Goal: Complete application form

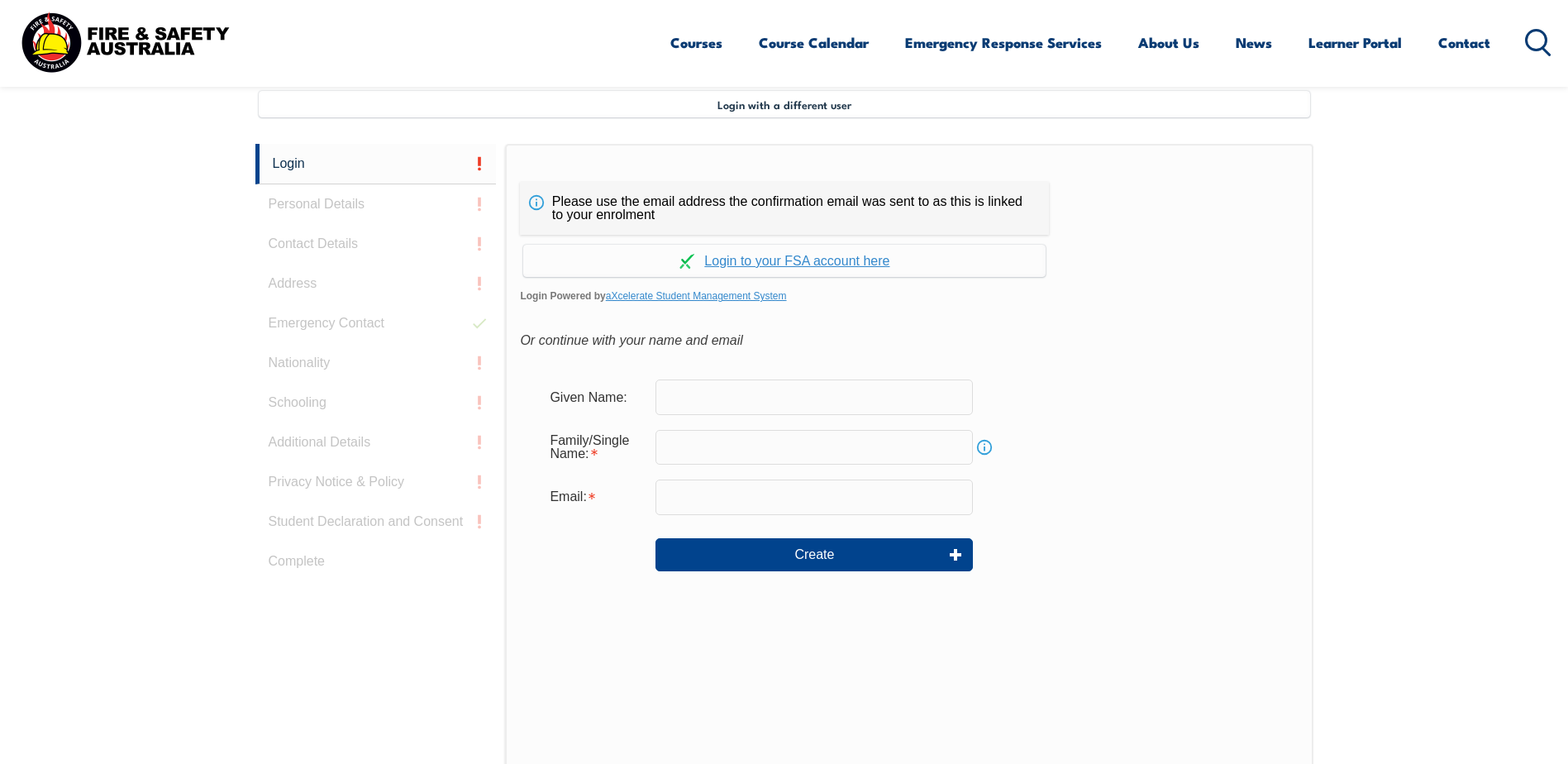
scroll to position [451, 0]
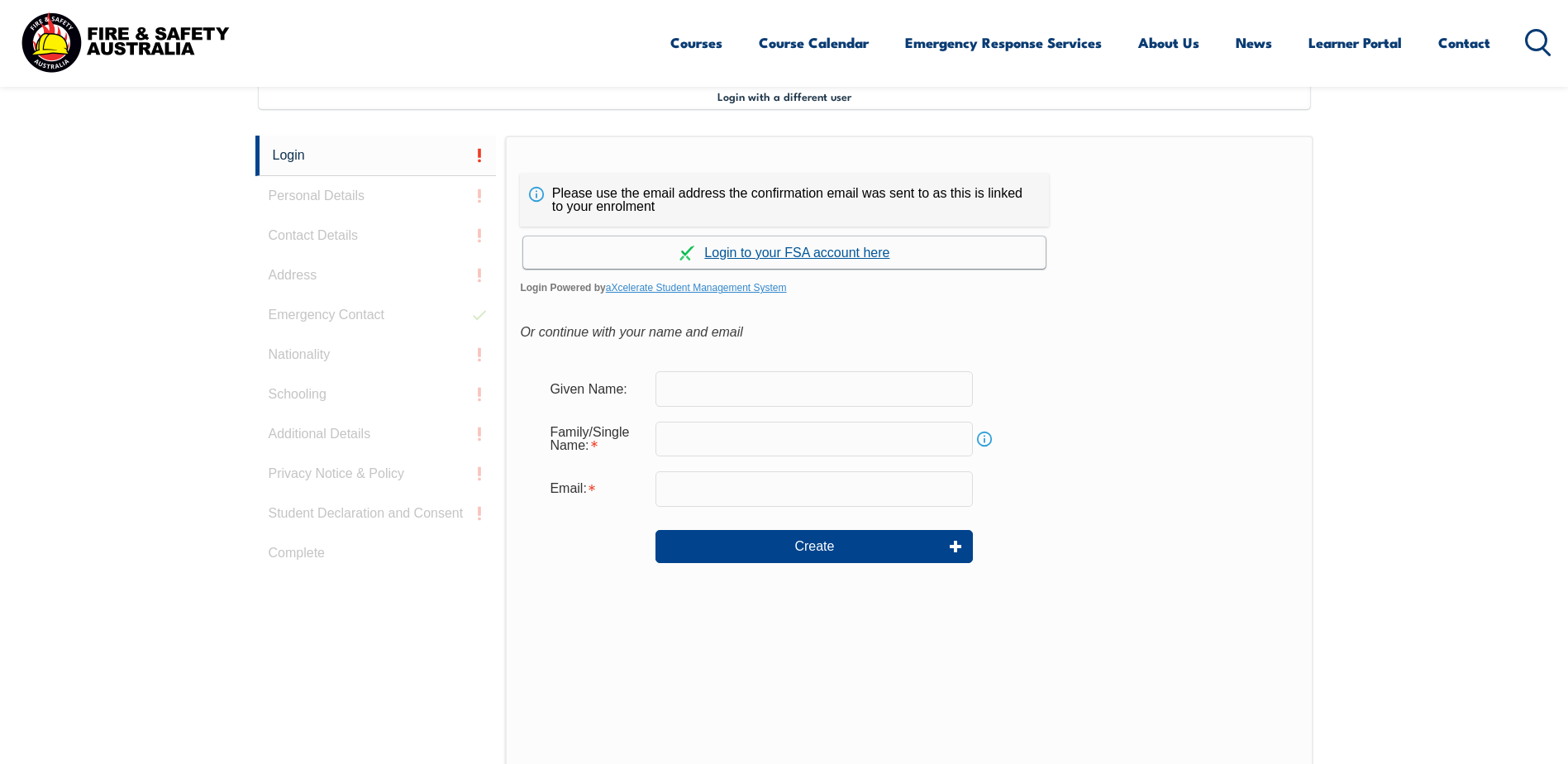
click at [860, 256] on link "Continue with aXcelerate" at bounding box center [785, 253] width 523 height 32
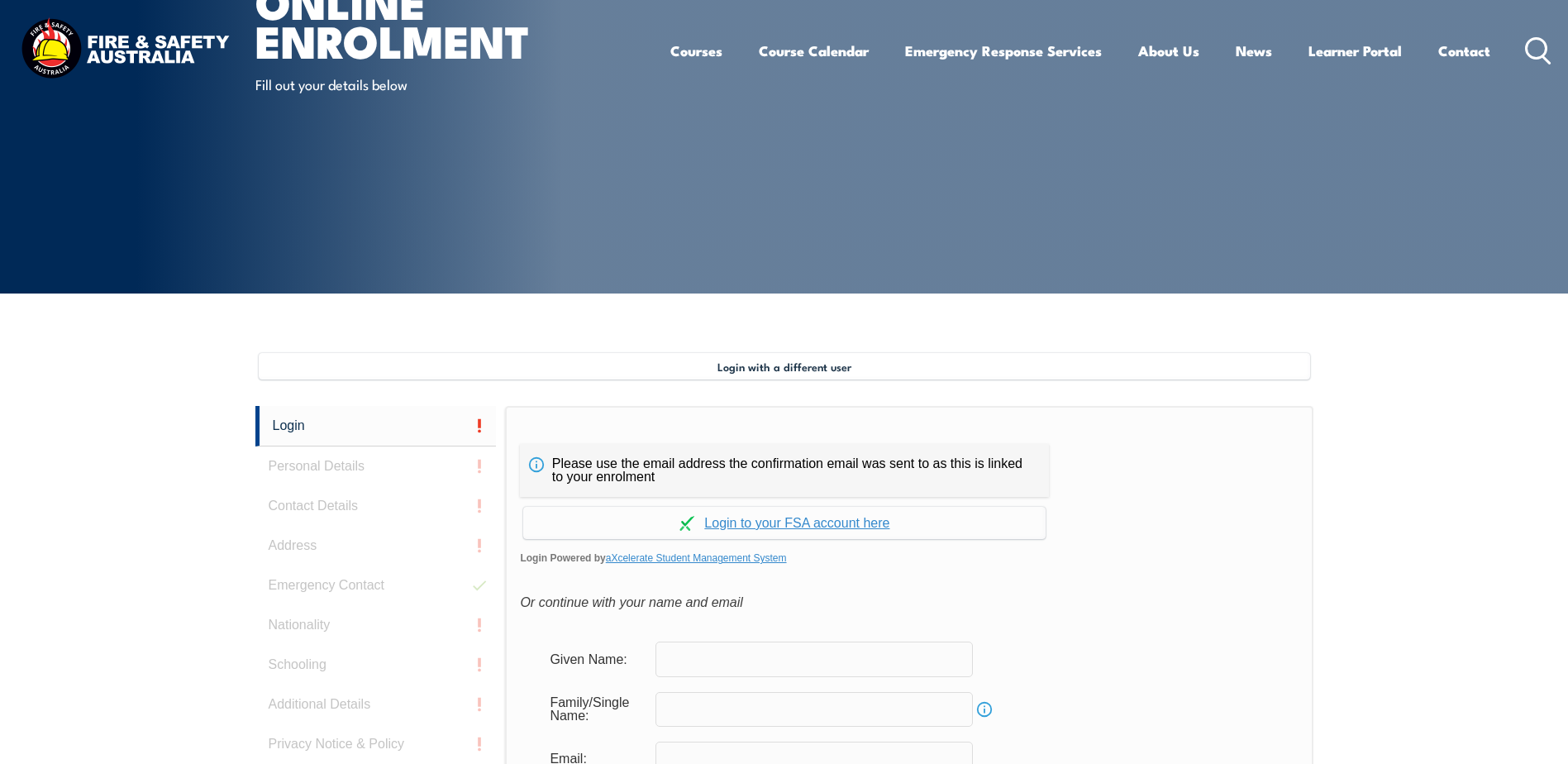
scroll to position [331, 0]
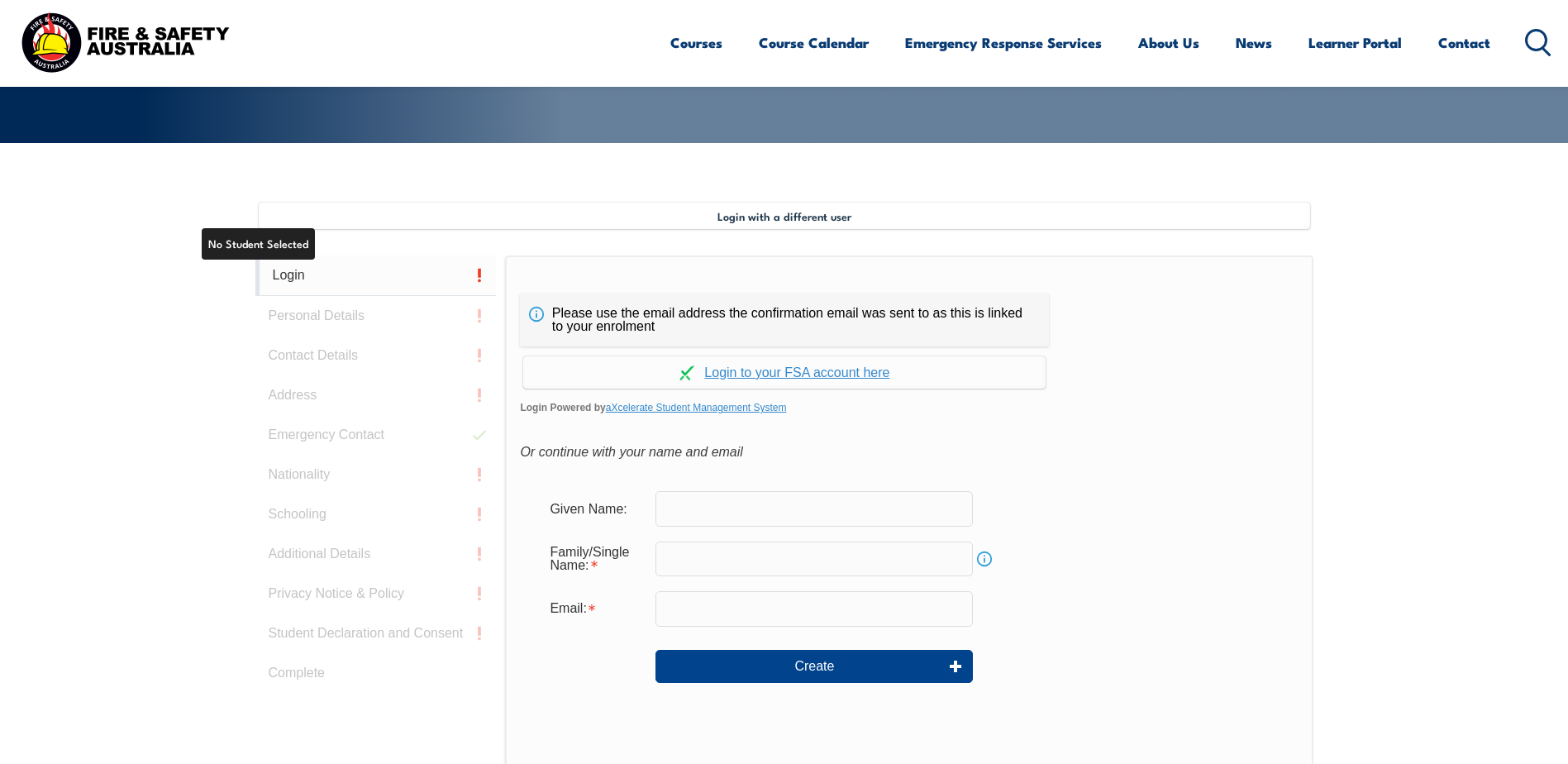
click at [289, 276] on link "Login" at bounding box center [376, 275] width 242 height 40
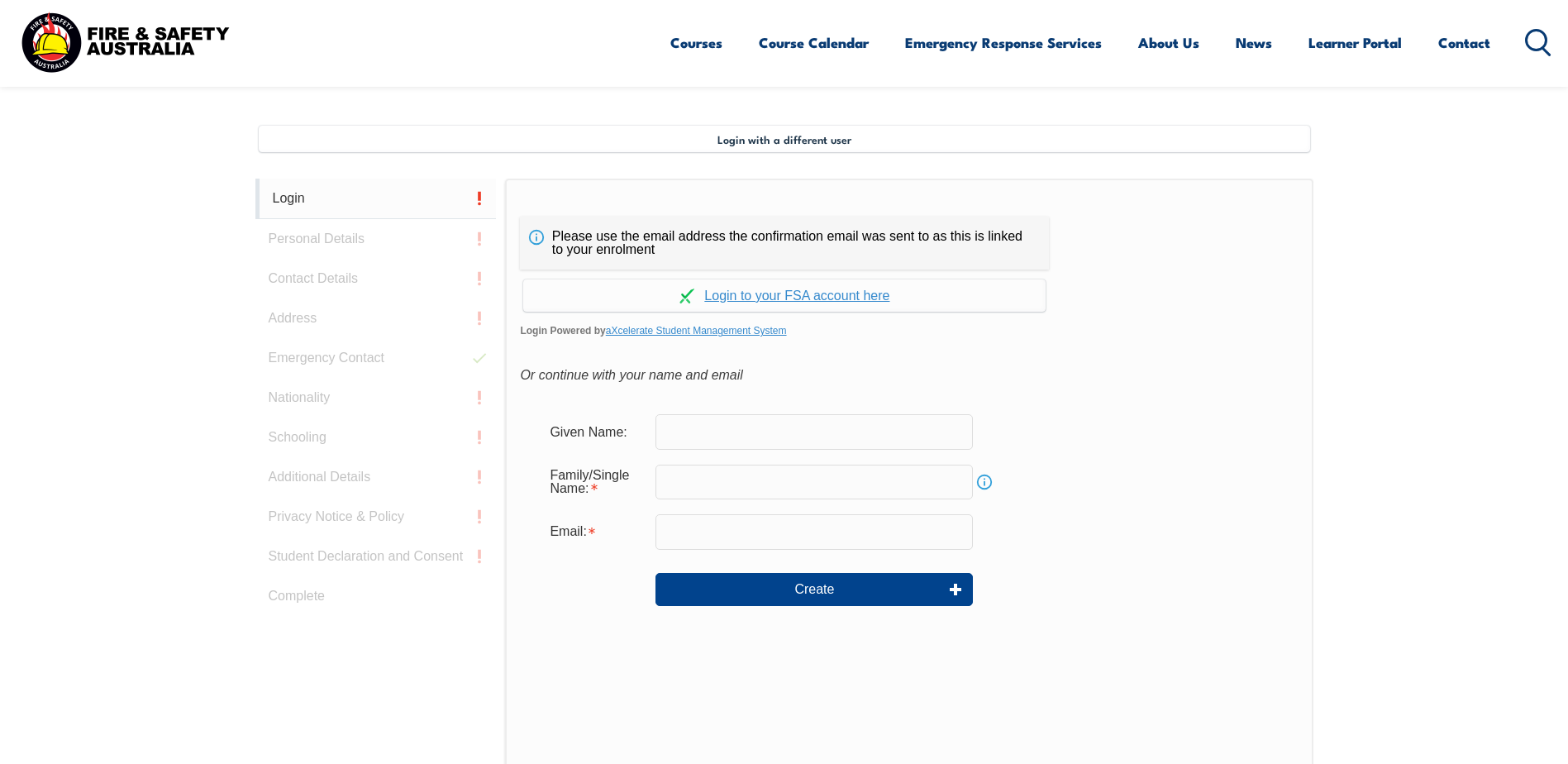
scroll to position [451, 0]
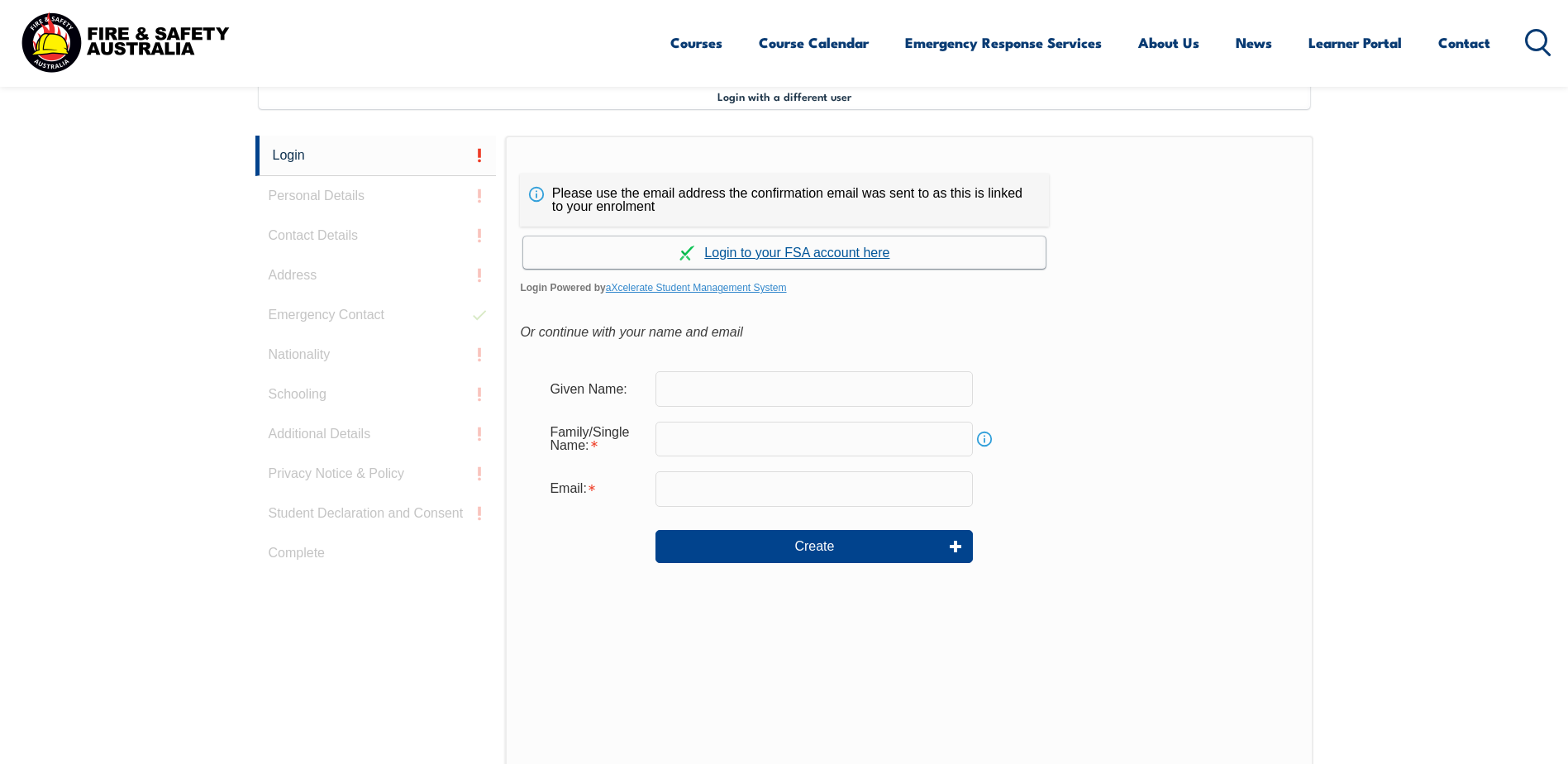
click at [799, 250] on link "Continue with aXcelerate" at bounding box center [785, 253] width 523 height 32
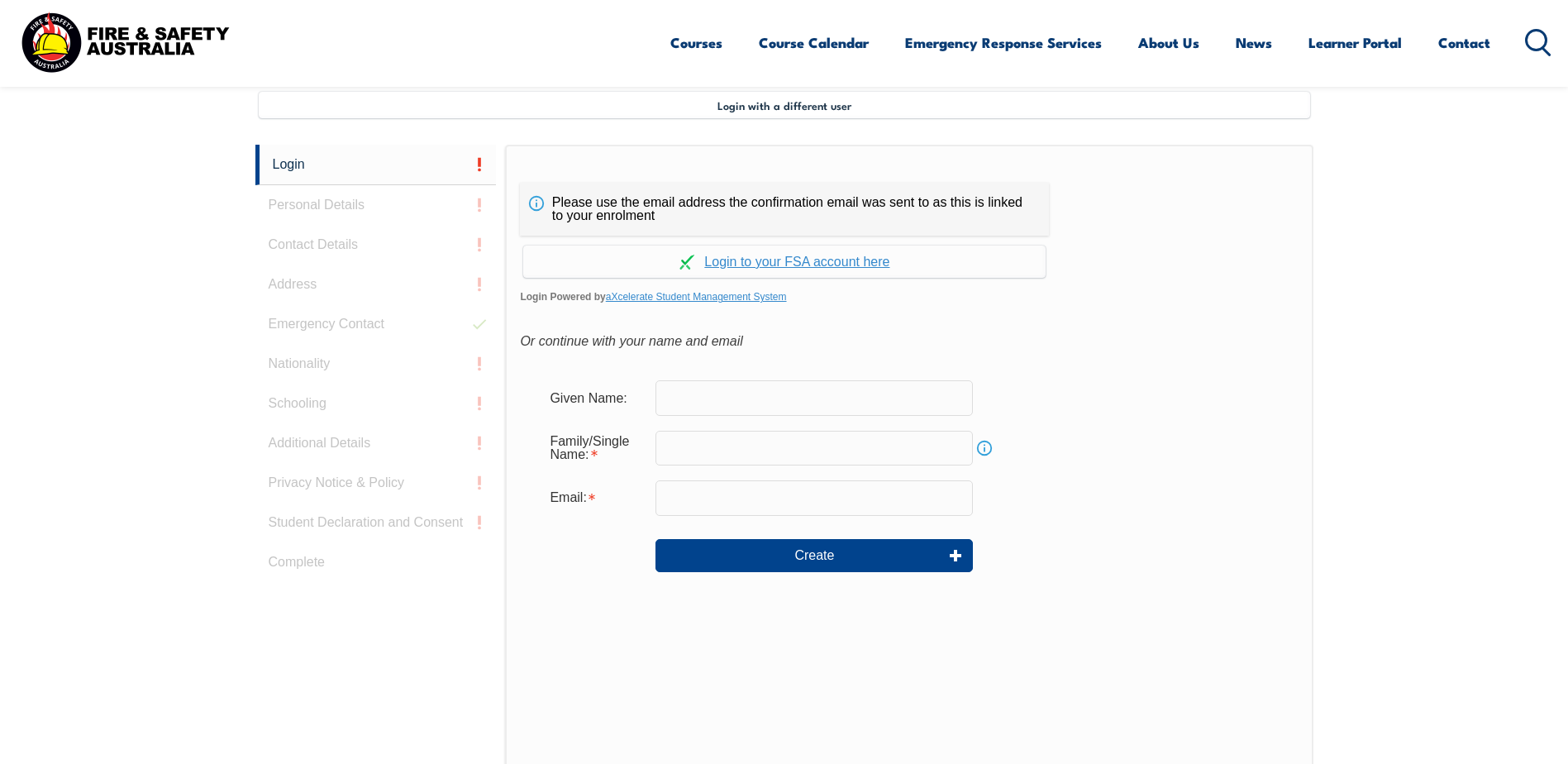
scroll to position [451, 0]
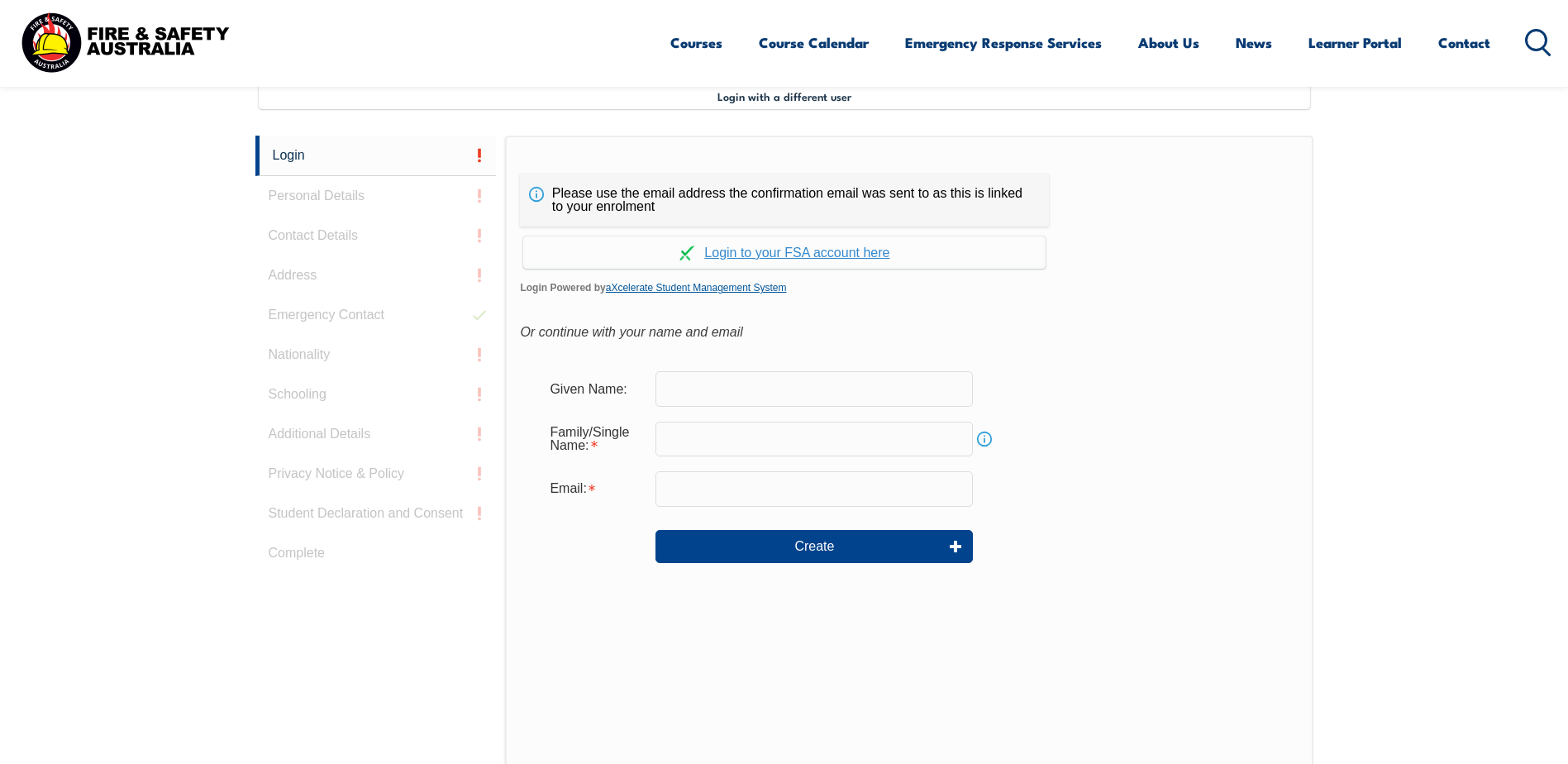
click at [676, 286] on link "aXcelerate Student Management System" at bounding box center [696, 288] width 181 height 12
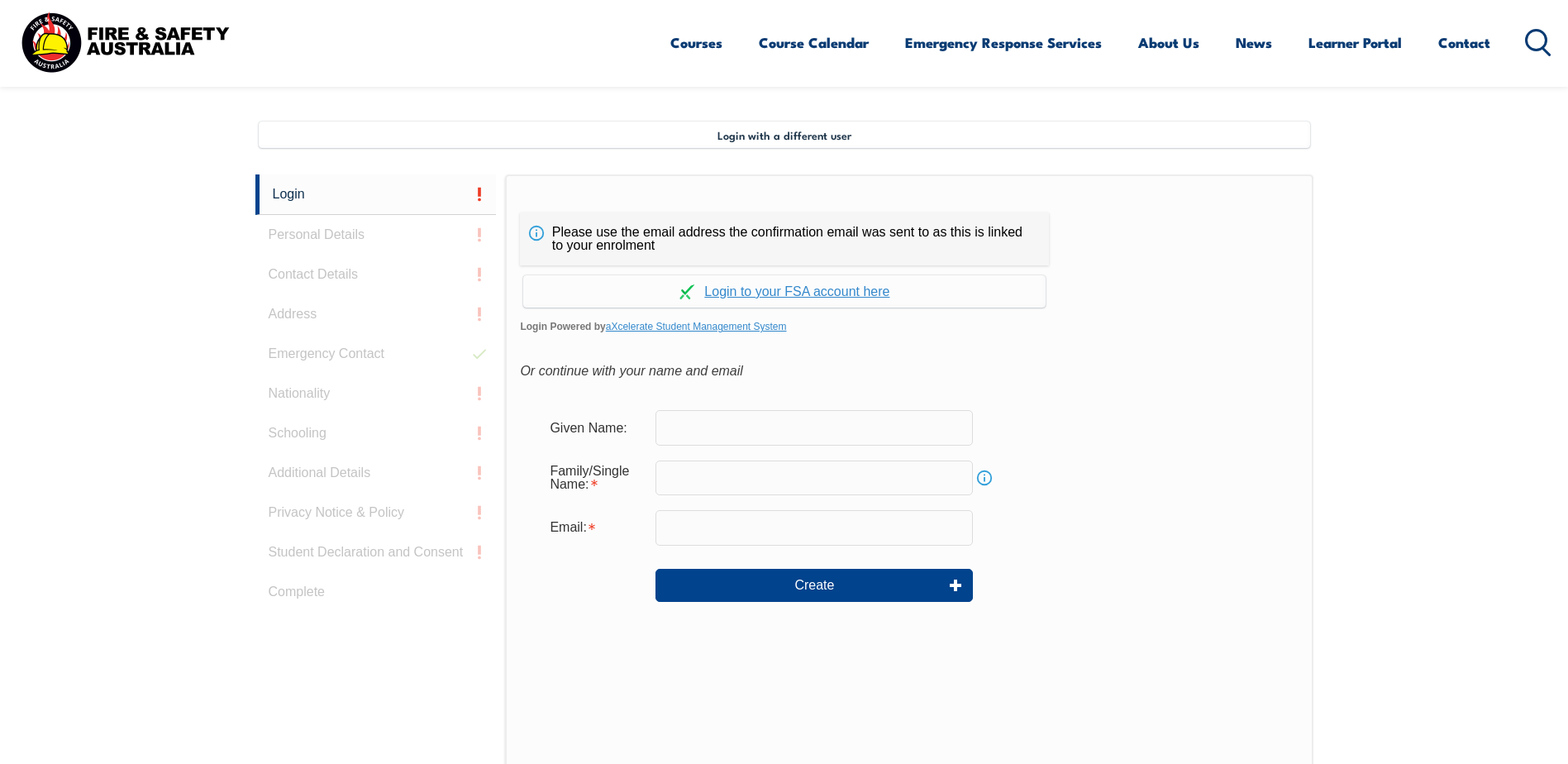
scroll to position [451, 0]
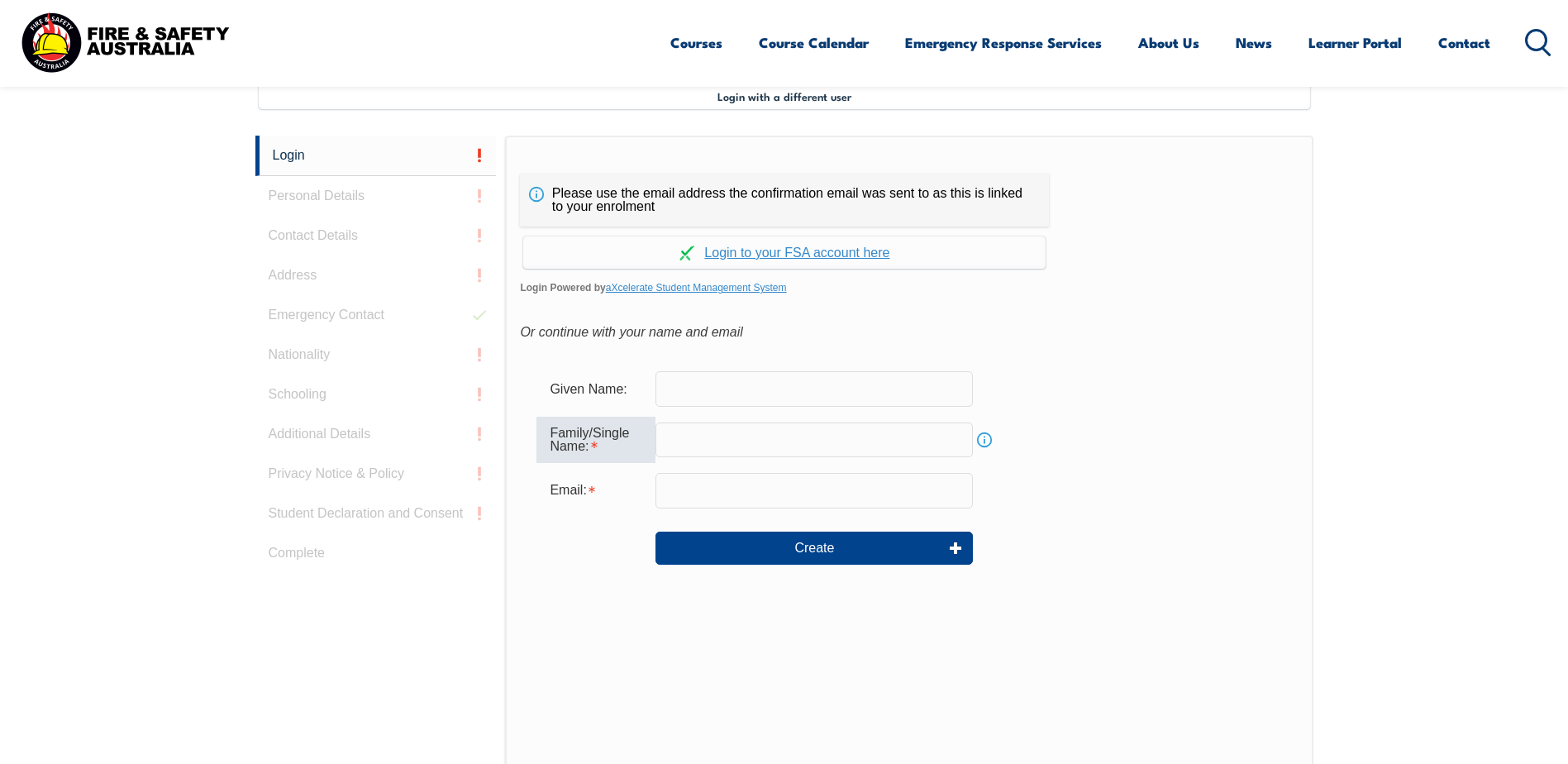
click at [743, 443] on input "text" at bounding box center [815, 440] width 318 height 35
